Goal: Navigation & Orientation: Find specific page/section

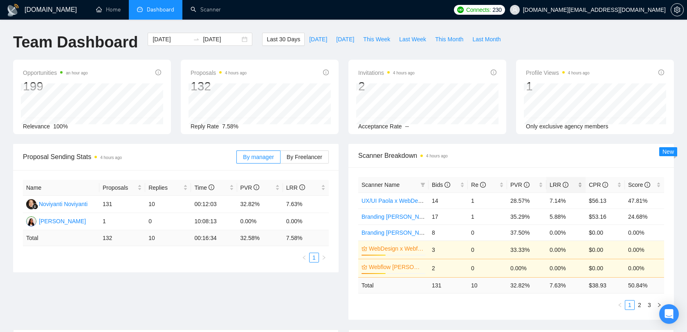
click at [580, 182] on div "LRR" at bounding box center [566, 184] width 33 height 9
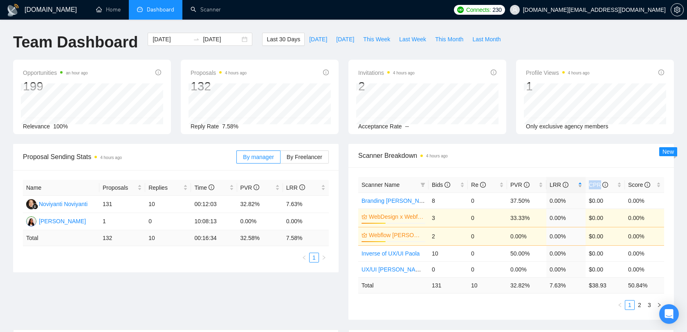
click at [580, 182] on div "LRR" at bounding box center [566, 184] width 33 height 9
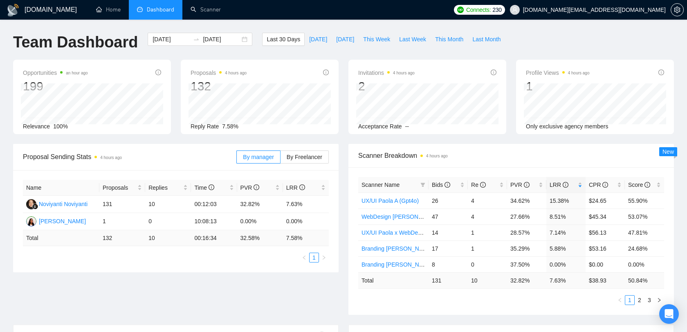
click at [570, 159] on span "Scanner Breakdown 4 hours ago" at bounding box center [511, 156] width 306 height 10
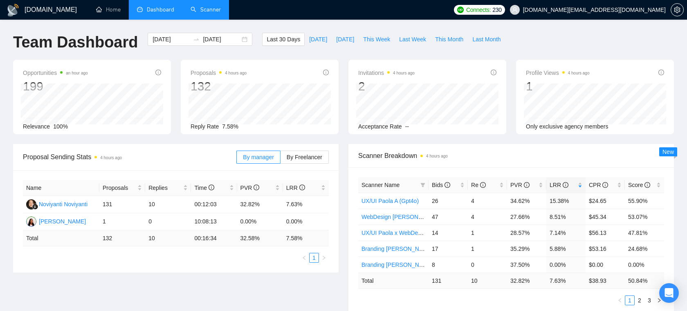
click at [202, 10] on link "Scanner" at bounding box center [206, 9] width 30 height 7
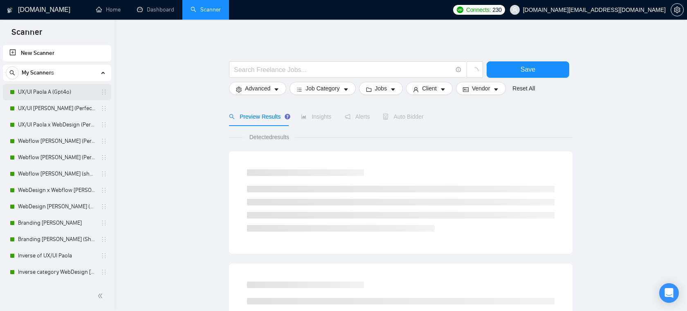
click at [72, 94] on link "UX/UI Paola A (Gpt4o)" at bounding box center [57, 92] width 78 height 16
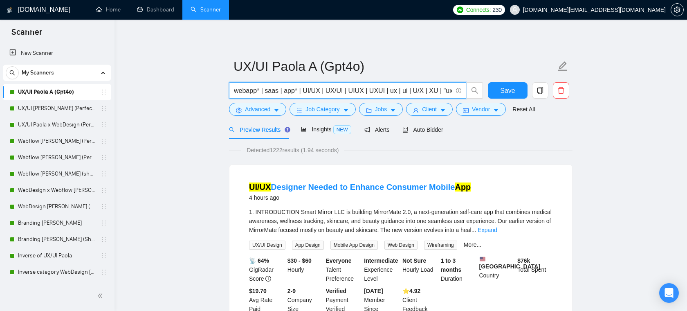
click at [252, 93] on input "webapp* | saas | app* | UI/UX | UX/UI | UIUX | UXUI | ux | ui | U/X | XU | "ux …" at bounding box center [343, 90] width 218 height 10
drag, startPoint x: 271, startPoint y: 91, endPoint x: 335, endPoint y: 91, distance: 63.8
click at [335, 91] on input "webapp* | saas | app* | UI/UX | UX/UI | UIUX | UXUI | ux | ui | U/X | XU | "ux …" at bounding box center [343, 90] width 218 height 10
click at [428, 112] on span "Client" at bounding box center [429, 109] width 15 height 9
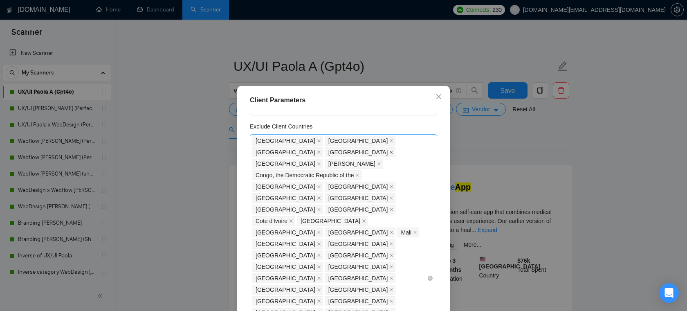
scroll to position [60, 0]
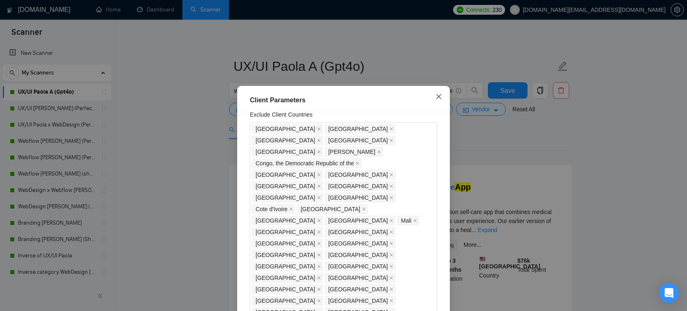
click at [437, 98] on icon "close" at bounding box center [438, 96] width 5 height 5
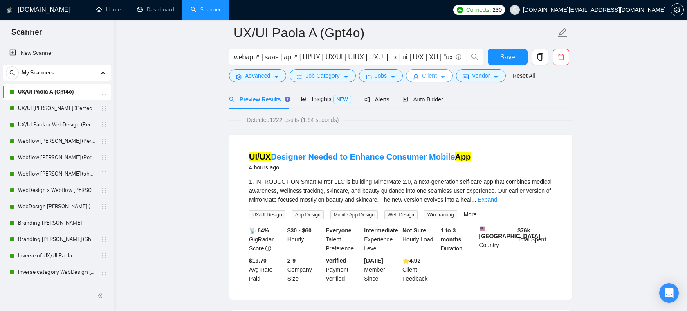
scroll to position [36, 0]
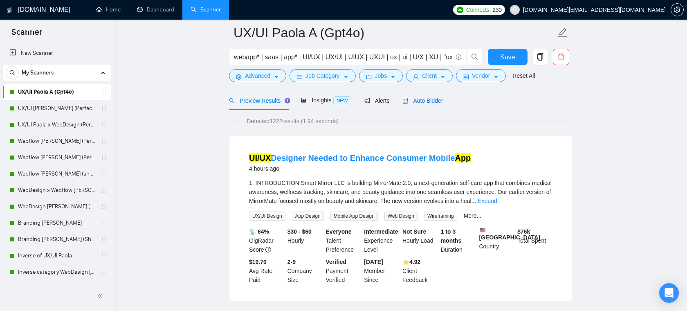
click at [435, 101] on span "Auto Bidder" at bounding box center [422, 100] width 40 height 7
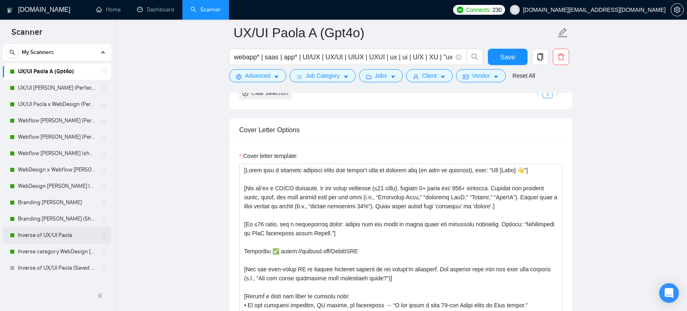
scroll to position [23, 0]
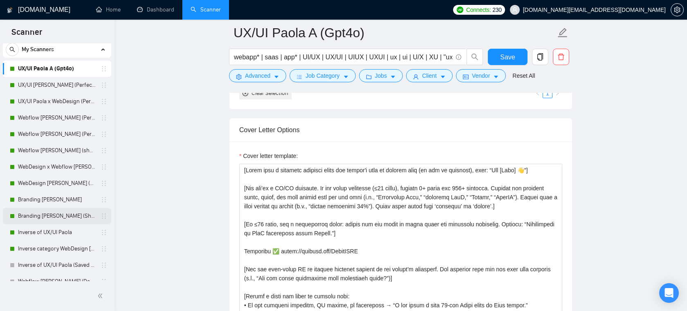
click at [35, 209] on link "Branding [PERSON_NAME] (Short & CTA)" at bounding box center [57, 216] width 78 height 16
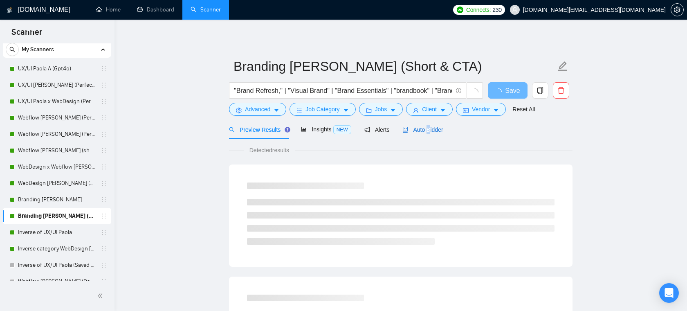
click at [431, 134] on div "Auto Bidder" at bounding box center [422, 129] width 40 height 9
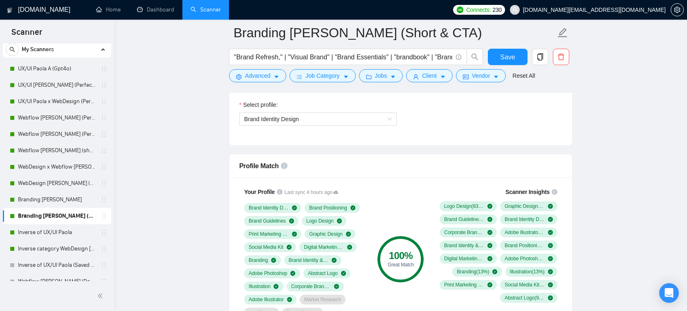
scroll to position [592, 0]
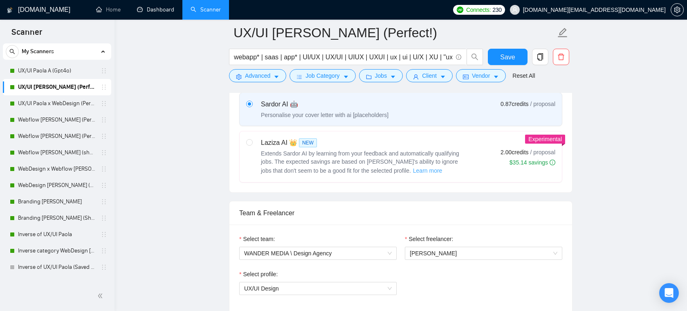
scroll to position [407, 0]
click at [312, 249] on span "WANDER MEDIA \ Design Agency" at bounding box center [318, 251] width 148 height 12
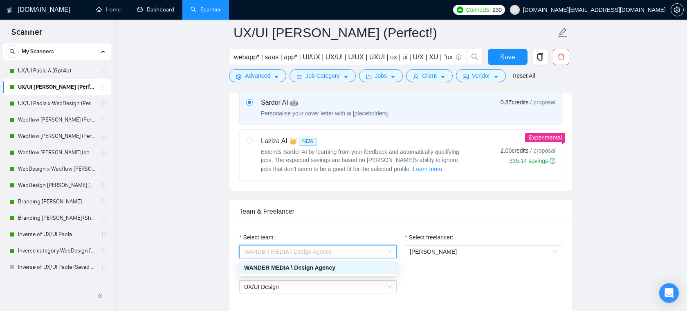
click at [319, 231] on div "Select team: WANDER MEDIA \ Design Agency Select freelancer: [PERSON_NAME] Sele…" at bounding box center [400, 268] width 343 height 90
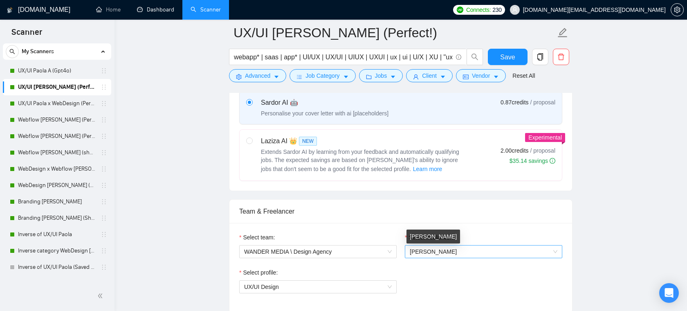
click at [440, 253] on span "[PERSON_NAME]" at bounding box center [433, 251] width 47 height 7
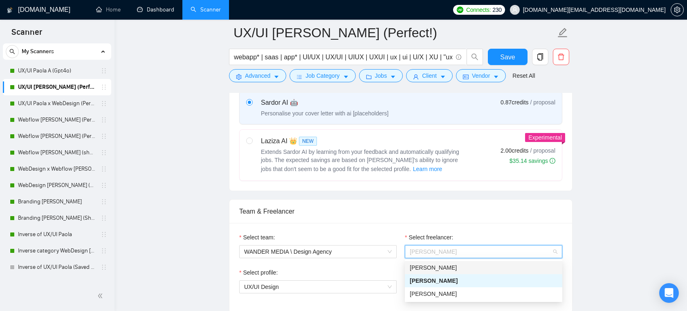
click at [428, 232] on div "Select team: WANDER MEDIA \ Design Agency Select freelancer: [PERSON_NAME] Sele…" at bounding box center [400, 268] width 343 height 90
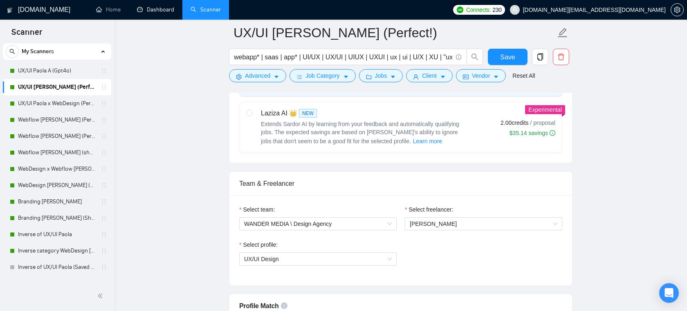
scroll to position [476, 0]
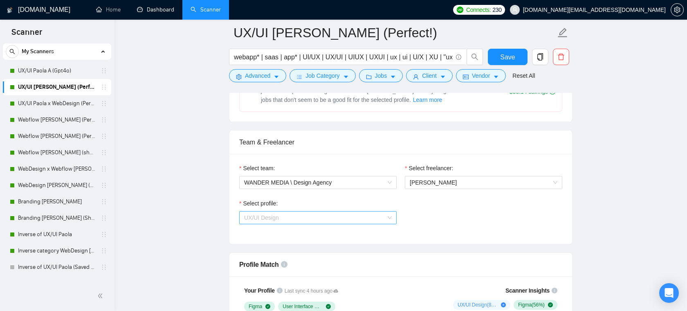
click at [295, 220] on span "UX/UI Design" at bounding box center [318, 217] width 148 height 12
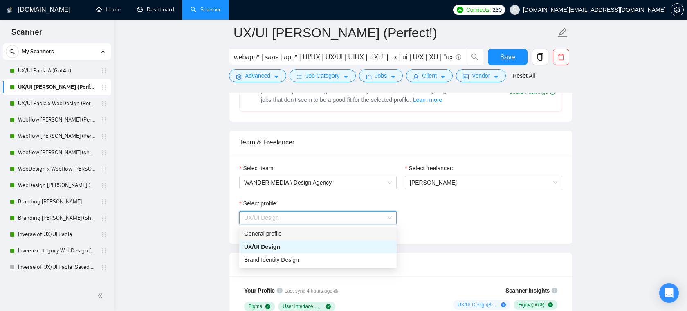
click at [460, 228] on div "Select profile: UX/UI Design" at bounding box center [400, 216] width 331 height 35
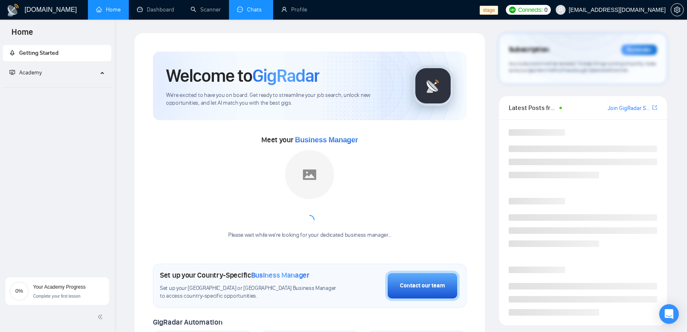
click at [245, 13] on link "Chats" at bounding box center [251, 9] width 28 height 7
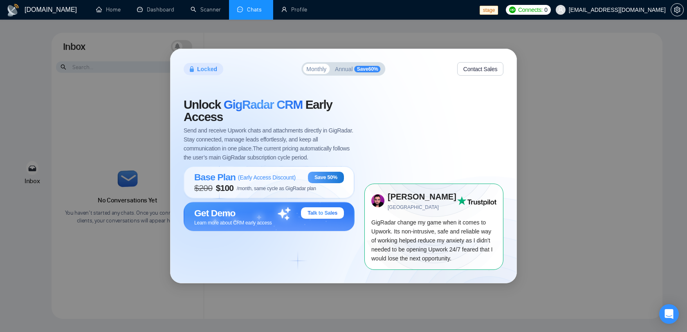
click at [346, 66] on span "Annual" at bounding box center [344, 69] width 18 height 6
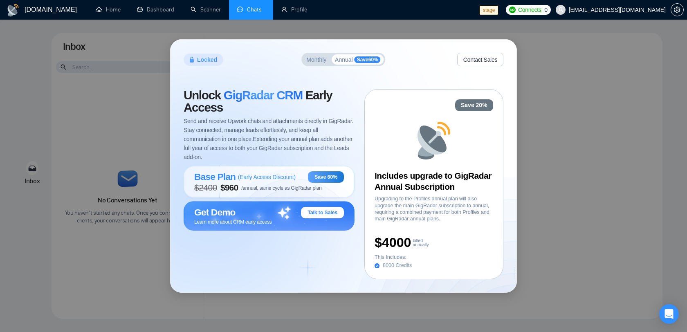
click at [367, 58] on span "Save 60 %" at bounding box center [368, 59] width 26 height 7
click at [292, 54] on div "Locked Monthly Annual Save 60 % Contact Sales" at bounding box center [344, 59] width 320 height 13
click at [303, 54] on div "Monthly Annual Save 60 %" at bounding box center [343, 59] width 84 height 13
click at [316, 54] on div "Monthly Annual Save 60 %" at bounding box center [343, 59] width 84 height 13
click at [618, 4] on span "workwiseupworkgency@gmail.com" at bounding box center [611, 10] width 120 height 26
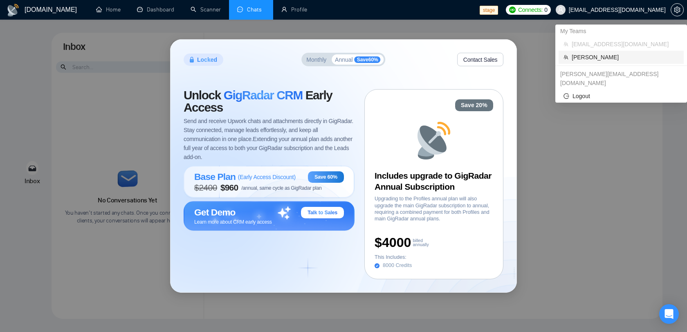
click at [597, 56] on span "Robert O'Kruk" at bounding box center [625, 57] width 107 height 9
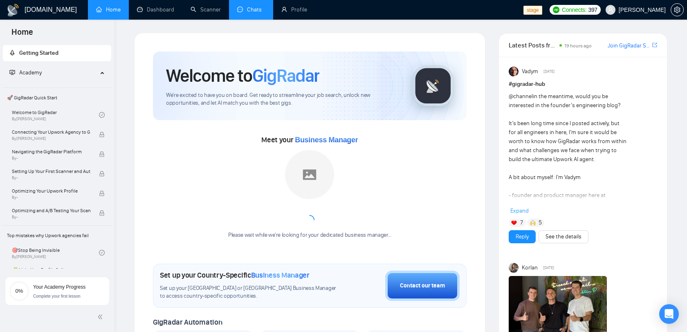
click at [237, 10] on link "Chats" at bounding box center [251, 9] width 28 height 7
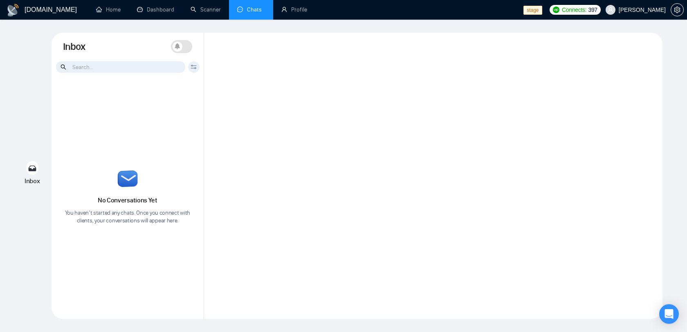
click at [146, 63] on input at bounding box center [120, 66] width 129 height 11
click at [645, 16] on span "Robert O'Kruk" at bounding box center [636, 10] width 70 height 26
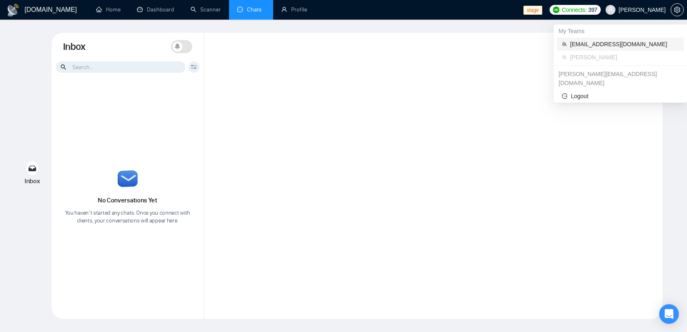
click at [613, 46] on span "workwiseupworkgency@gmail.com" at bounding box center [624, 44] width 109 height 9
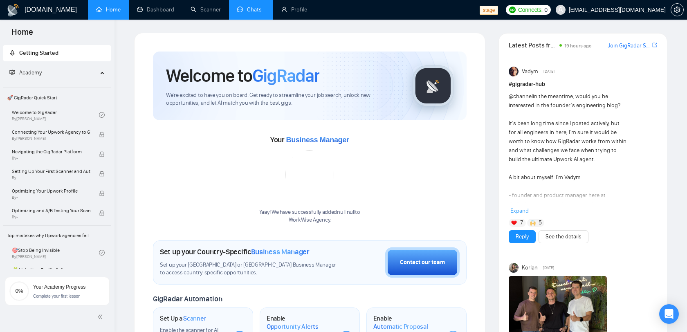
click at [254, 13] on link "Chats" at bounding box center [251, 9] width 28 height 7
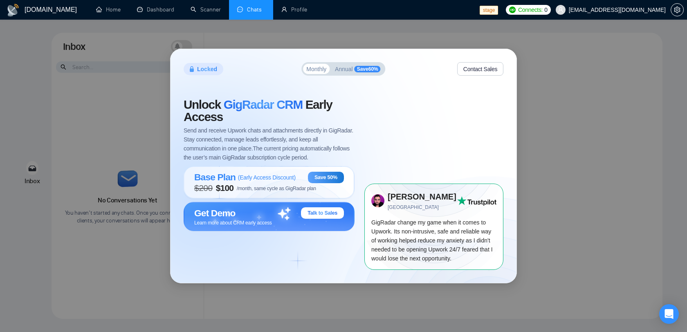
click at [212, 71] on span "Locked" at bounding box center [207, 69] width 20 height 9
click at [191, 70] on icon at bounding box center [192, 69] width 4 height 6
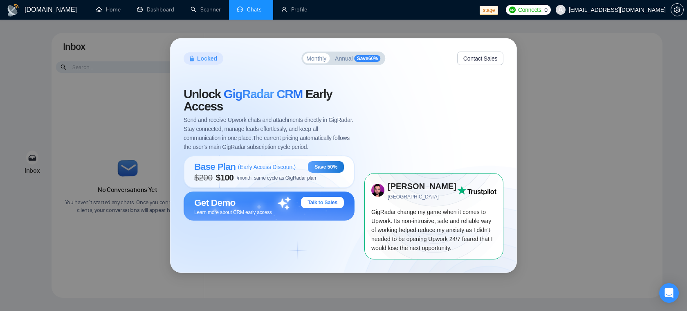
click at [626, 40] on div "Locked Monthly Annual Save 60 % Contact Sales Unlock GigRadar CRM Early Access …" at bounding box center [343, 155] width 687 height 311
click at [560, 44] on div "Locked Monthly Annual Save 60 % Contact Sales Unlock GigRadar CRM Early Access …" at bounding box center [343, 155] width 687 height 311
